Goal: Navigation & Orientation: Find specific page/section

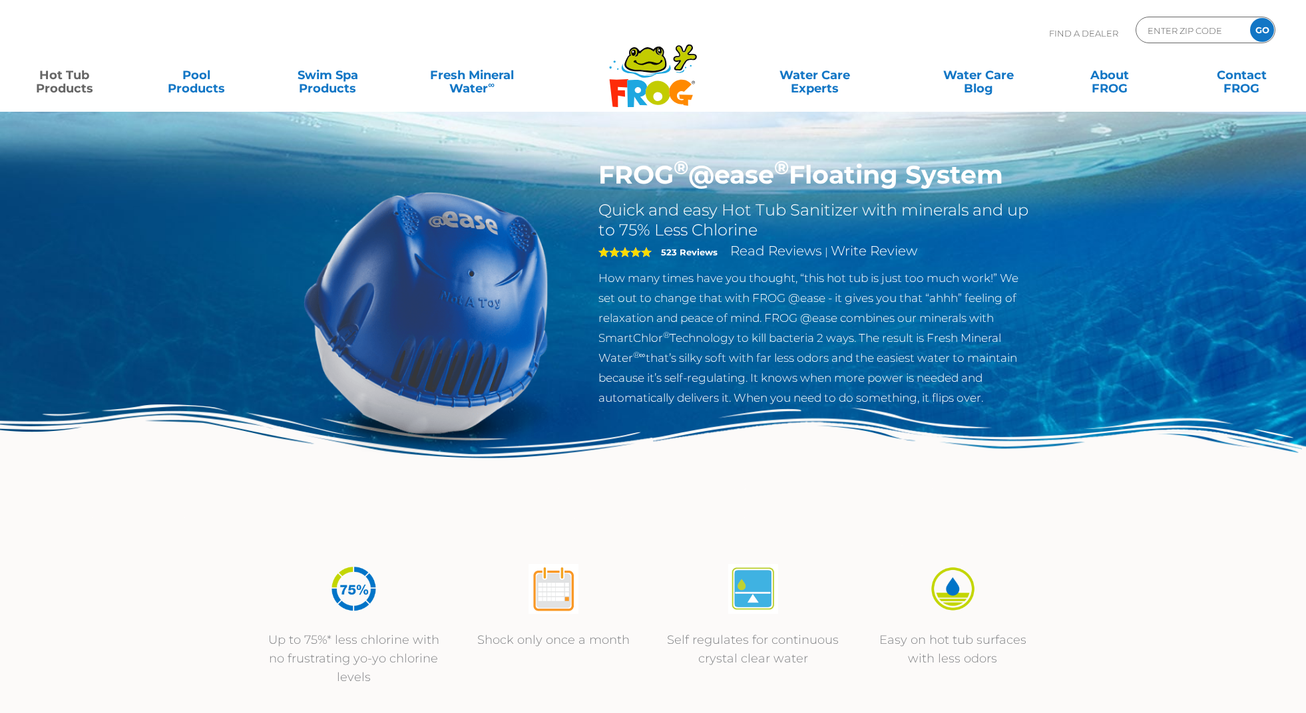
scroll to position [1, 0]
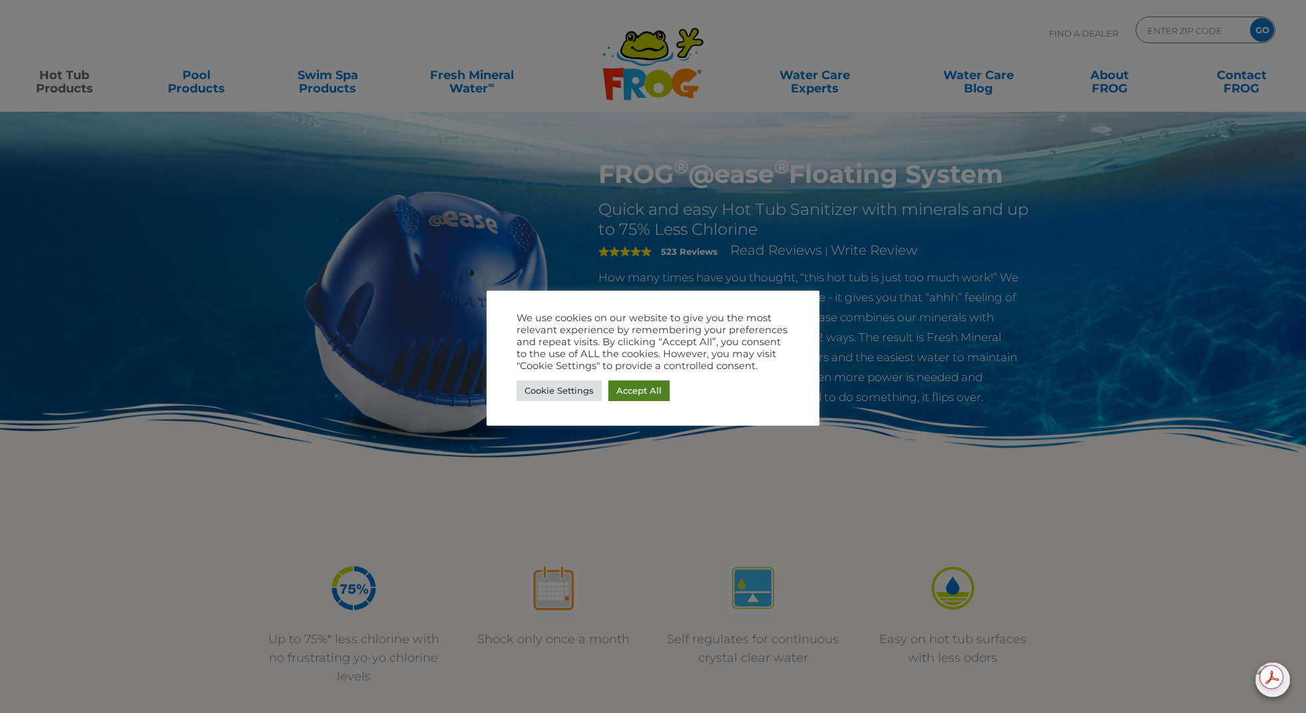
click at [653, 391] on link "Accept All" at bounding box center [638, 391] width 61 height 21
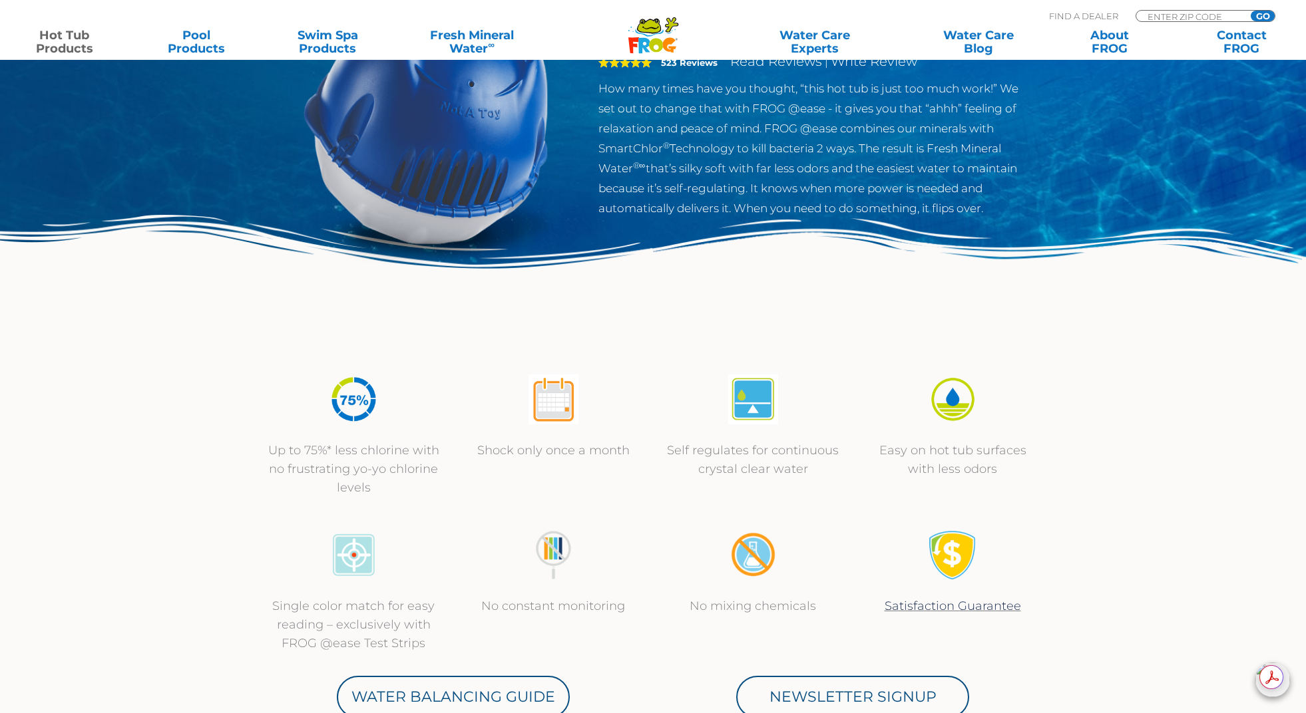
scroll to position [0, 0]
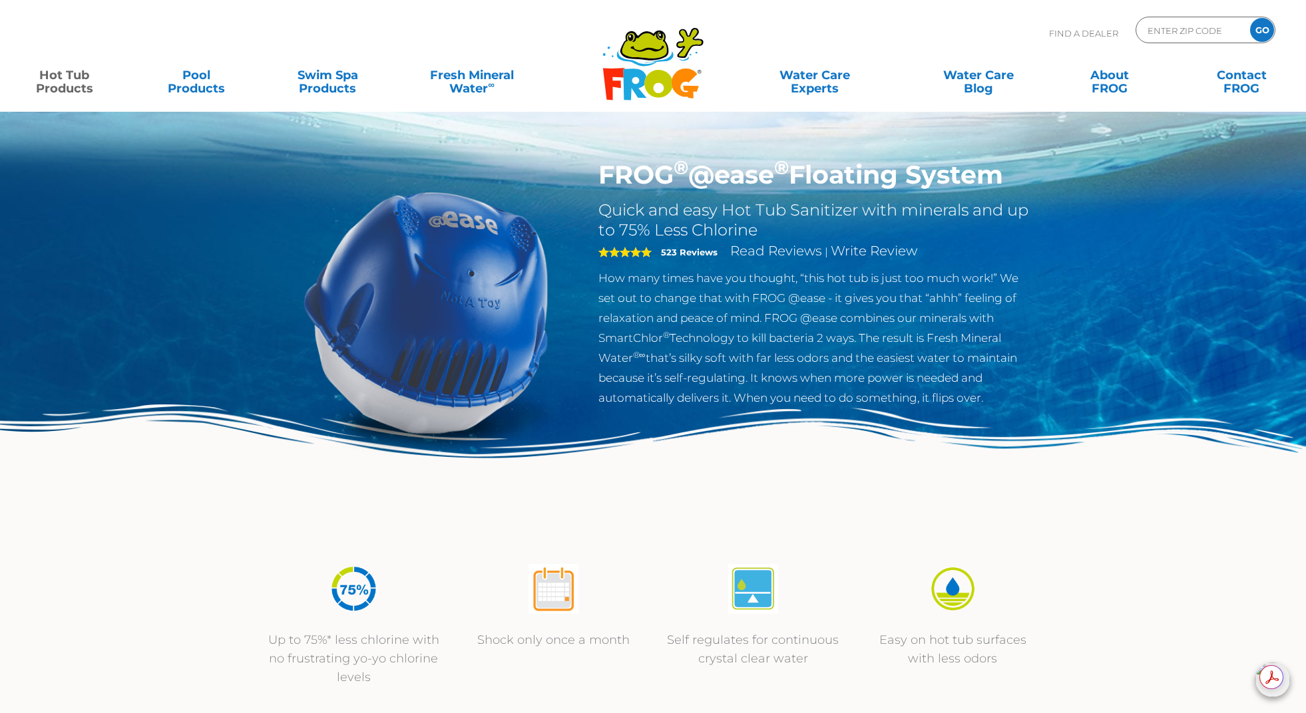
click at [1077, 34] on p "Find A Dealer" at bounding box center [1083, 33] width 69 height 33
click at [1192, 29] on input "Zip Code Form" at bounding box center [1191, 30] width 90 height 19
type input "78660"
click at [1250, 18] on input "GO" at bounding box center [1262, 30] width 24 height 24
click at [1263, 27] on input "GO" at bounding box center [1262, 30] width 24 height 24
